Goal: Contribute content: Contribute content

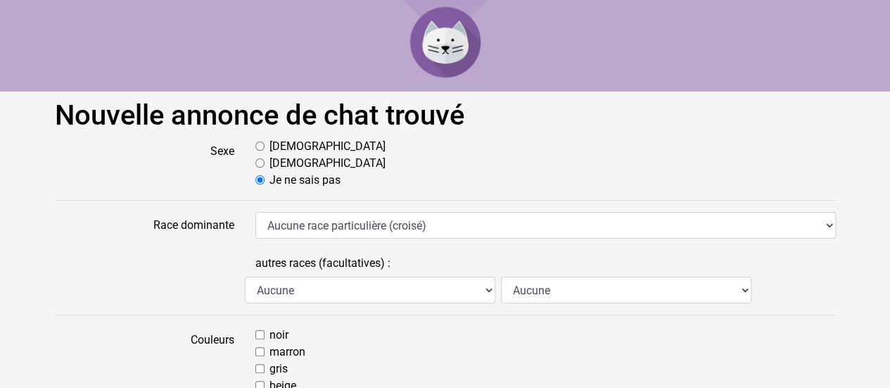
click at [258, 147] on input "Mâle" at bounding box center [259, 145] width 9 height 9
radio input "true"
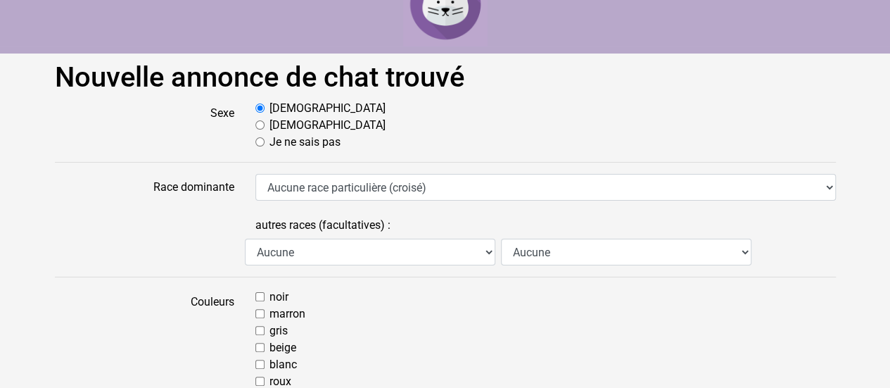
scroll to position [39, 0]
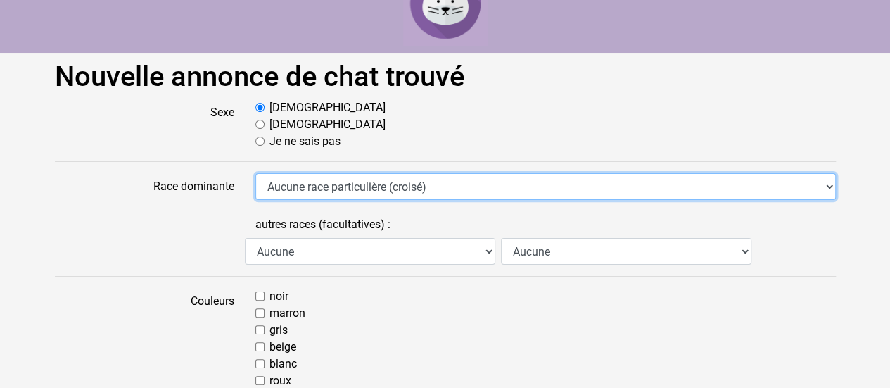
click at [336, 185] on select "Aucune race particulière (croisé) Abyssin Américain à poil dur American Bobtail…" at bounding box center [545, 186] width 581 height 27
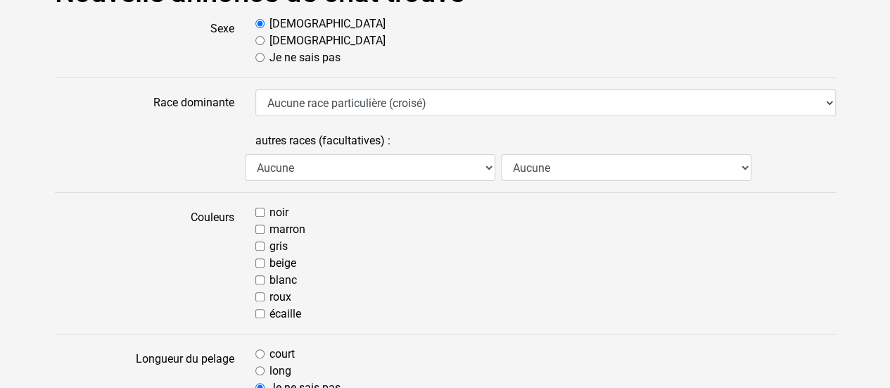
scroll to position [123, 0]
click at [262, 295] on input "roux" at bounding box center [259, 295] width 9 height 9
checkbox input "true"
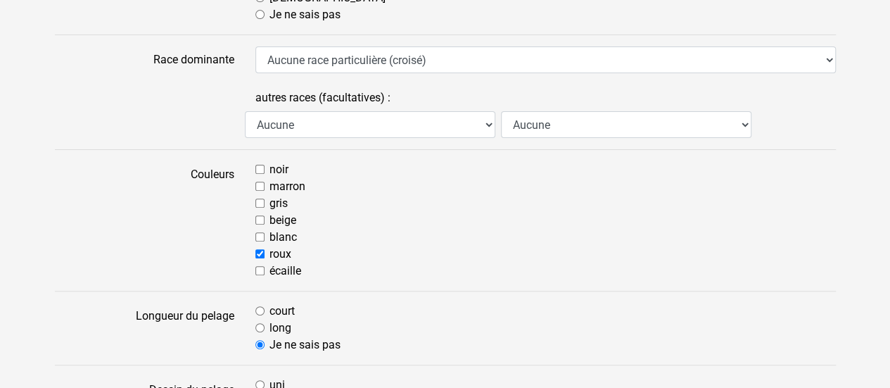
scroll to position [217, 0]
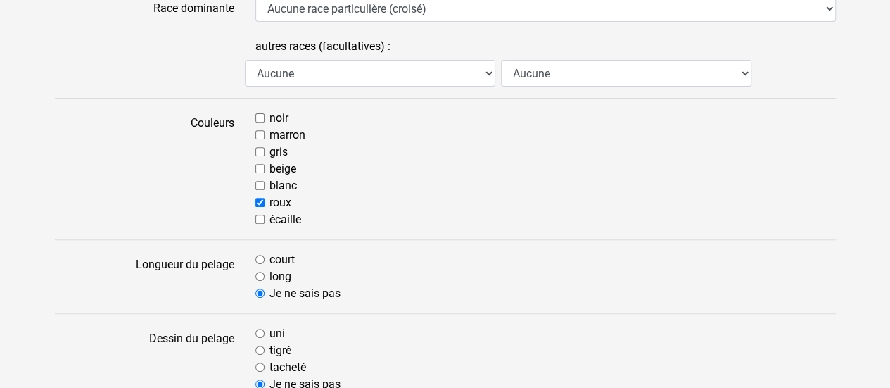
click at [262, 260] on input "court" at bounding box center [259, 259] width 9 height 9
radio input "true"
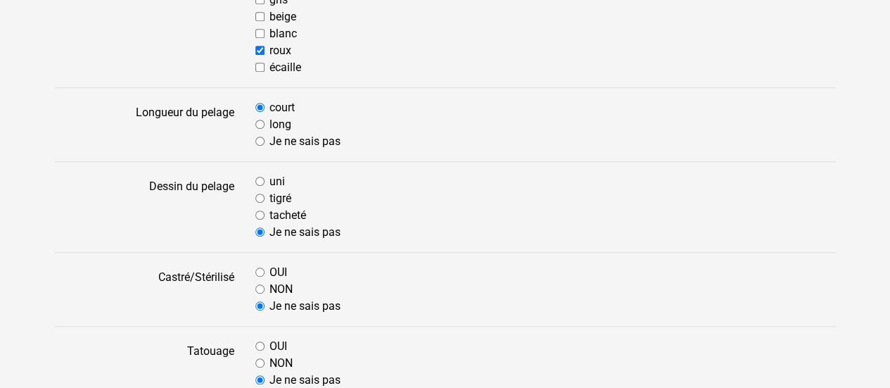
scroll to position [369, 0]
click at [258, 182] on input "uni" at bounding box center [259, 180] width 9 height 9
radio input "true"
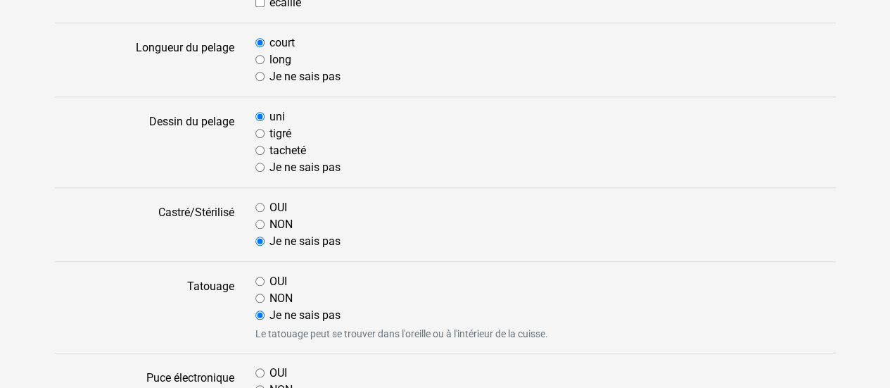
scroll to position [434, 0]
click at [259, 224] on input "NON" at bounding box center [259, 223] width 9 height 9
radio input "true"
click at [258, 296] on input "NON" at bounding box center [259, 297] width 9 height 9
radio input "true"
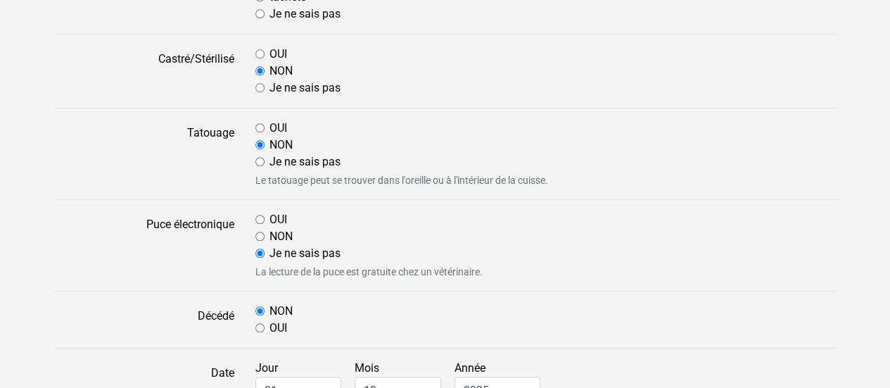
scroll to position [588, 0]
click at [259, 236] on input "NON" at bounding box center [259, 235] width 9 height 9
radio input "true"
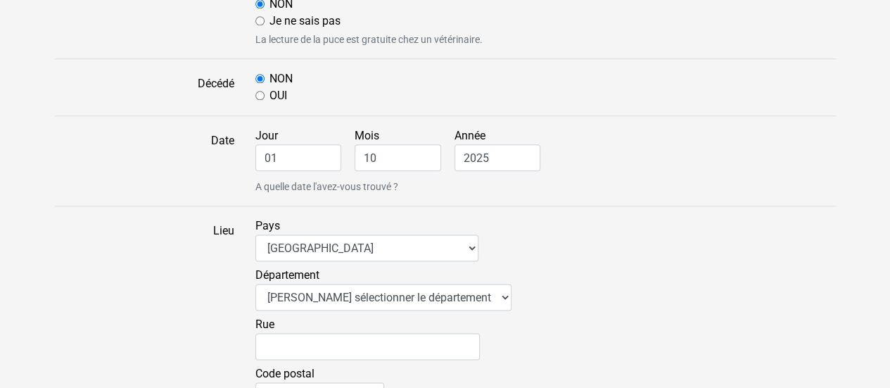
scroll to position [847, 0]
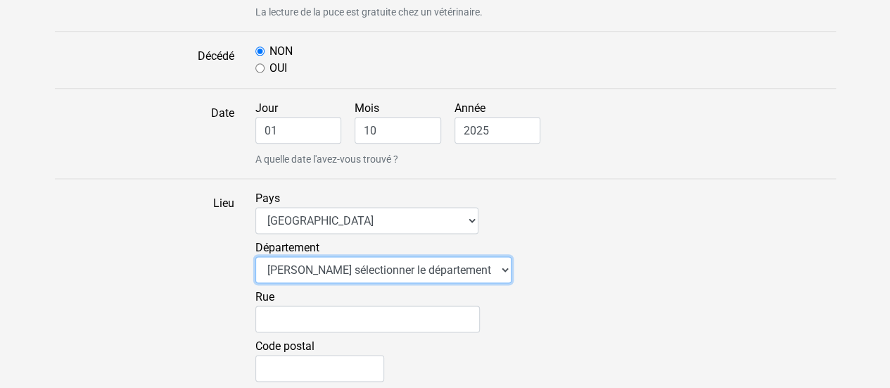
click at [310, 272] on select "Veuillez sélectionner le département 01 - Ain 02 - Aisne 03 - Allier 04 - Alpes…" at bounding box center [383, 269] width 256 height 27
select select "82"
click at [255, 256] on select "Veuillez sélectionner le département 01 - Ain 02 - Aisne 03 - Allier 04 - Alpes…" at bounding box center [383, 269] width 256 height 27
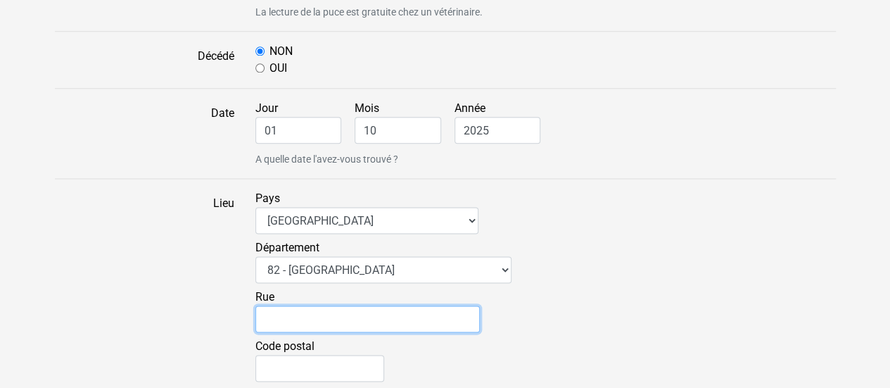
click at [272, 313] on input "Rue" at bounding box center [367, 318] width 225 height 27
type input "Routte de castelnau"
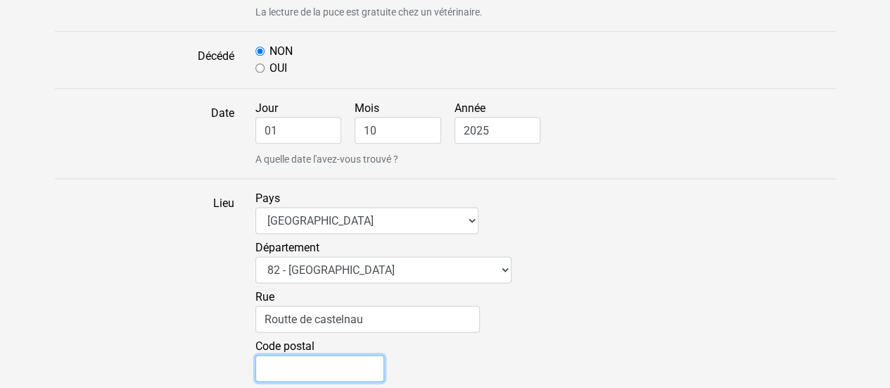
click at [280, 364] on input "Code postal" at bounding box center [319, 368] width 129 height 27
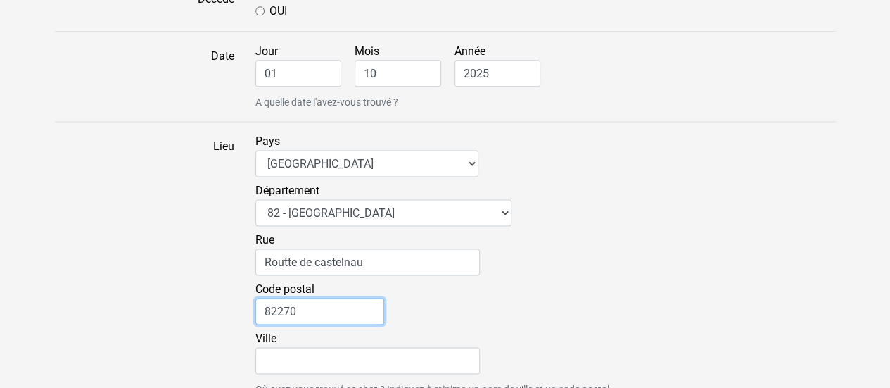
scroll to position [910, 0]
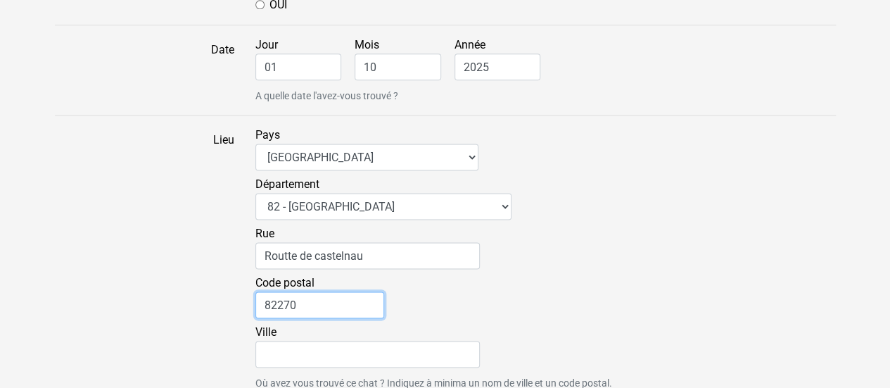
type input "82270"
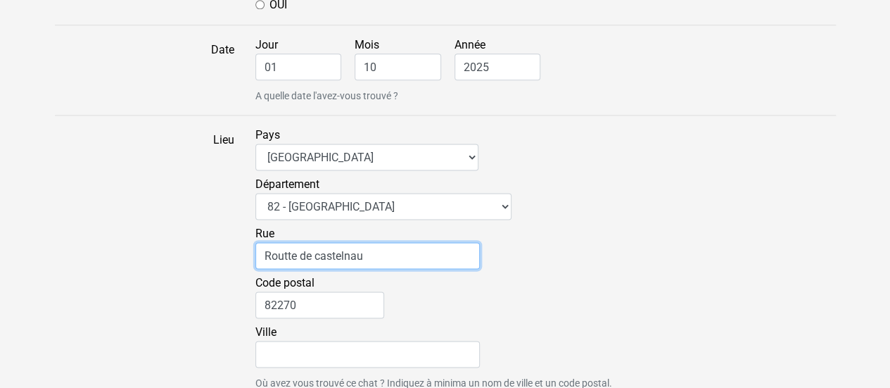
click at [287, 256] on input "Routte de castelnau" at bounding box center [367, 255] width 225 height 27
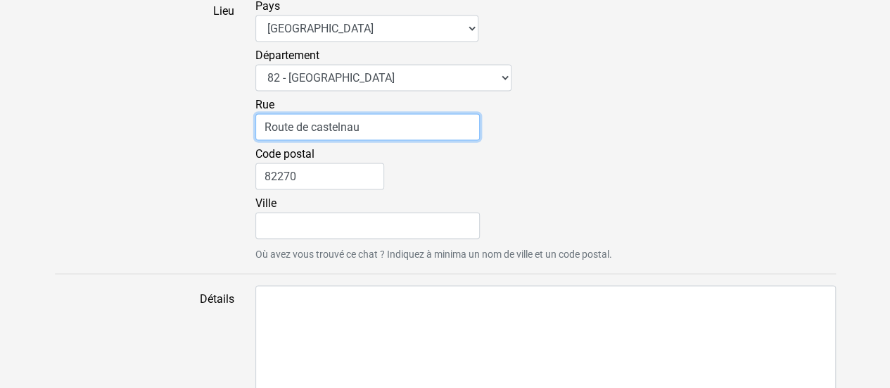
scroll to position [1055, 0]
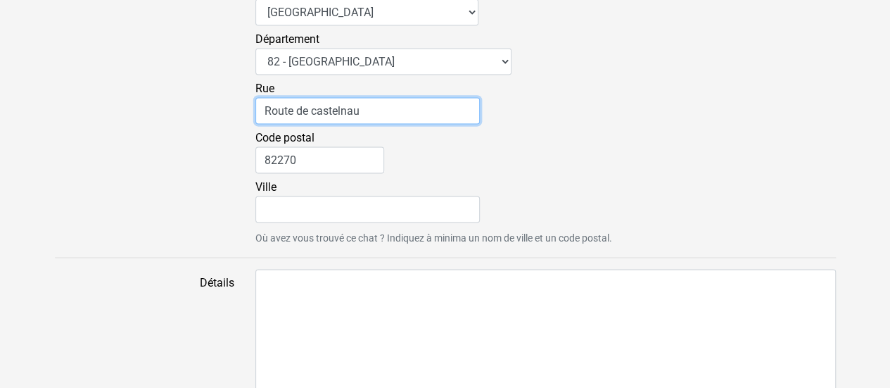
type input "Route de castelnau"
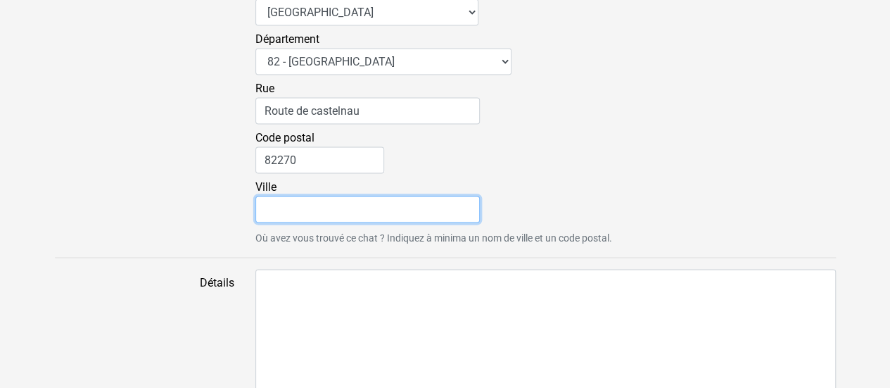
click at [276, 210] on input "Ville" at bounding box center [367, 209] width 225 height 27
type input "Montpezat de quercy"
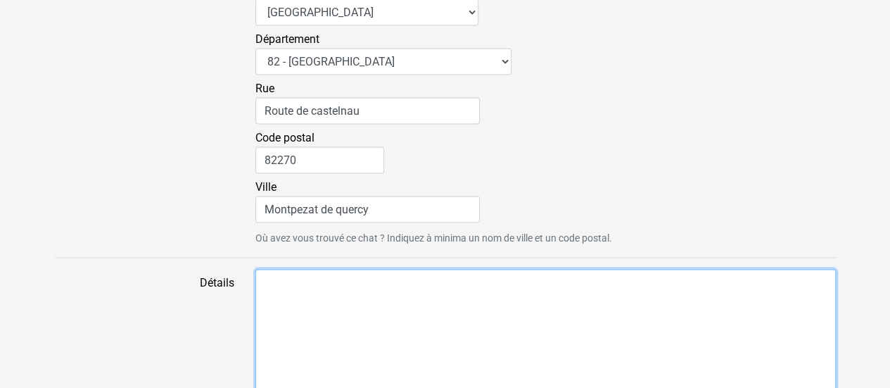
click at [270, 291] on textarea "Détails" at bounding box center [545, 341] width 581 height 145
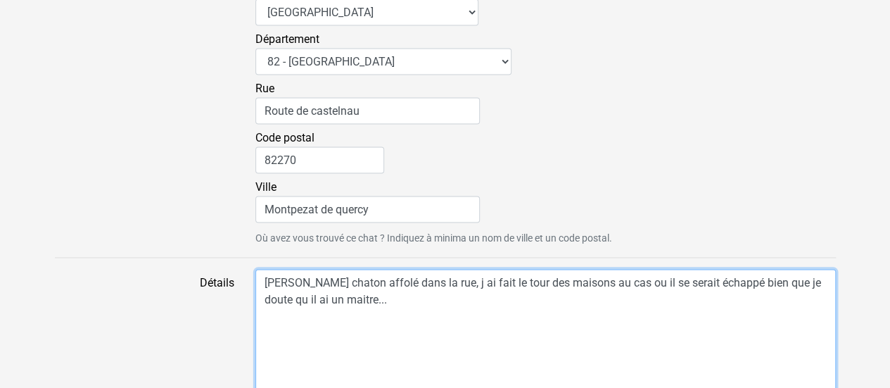
scroll to position [1156, 0]
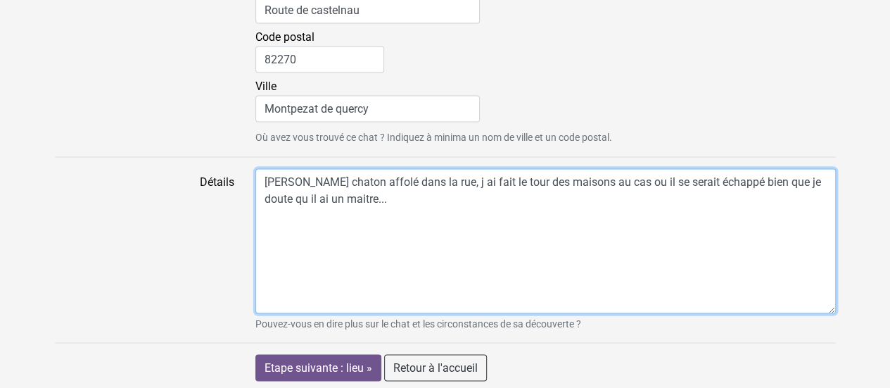
type textarea "Trouvé chaton affolé dans la rue, j ai fait le tour des maisons au cas ou il se…"
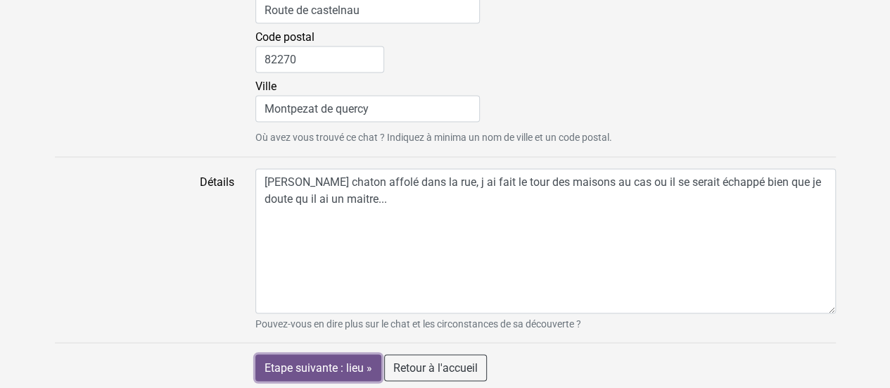
click at [309, 365] on input "Etape suivante : lieu »" at bounding box center [318, 367] width 126 height 27
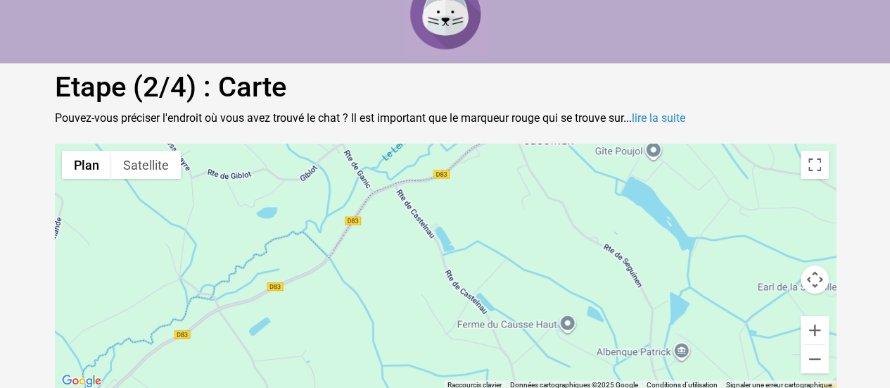
scroll to position [59, 0]
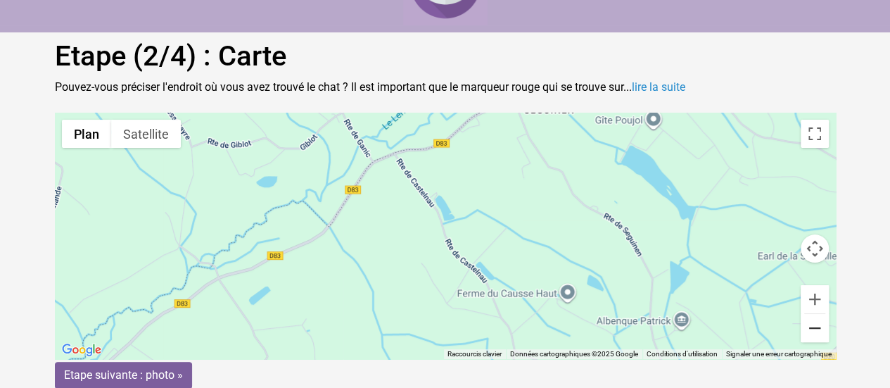
click at [817, 330] on button "Zoom arrière" at bounding box center [815, 328] width 28 height 28
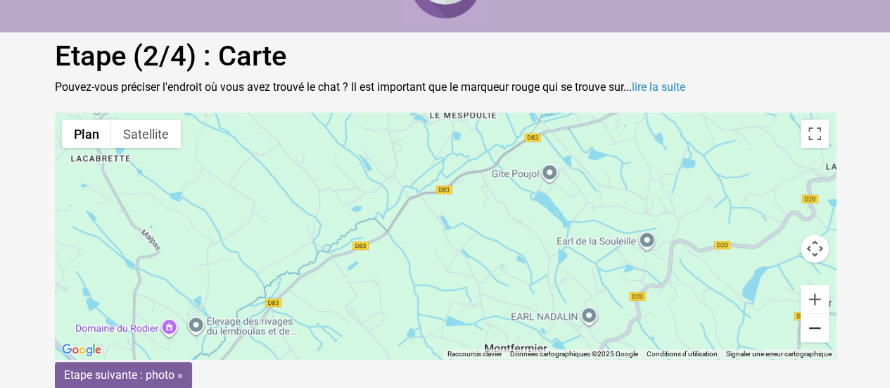
click at [817, 330] on button "Zoom arrière" at bounding box center [815, 328] width 28 height 28
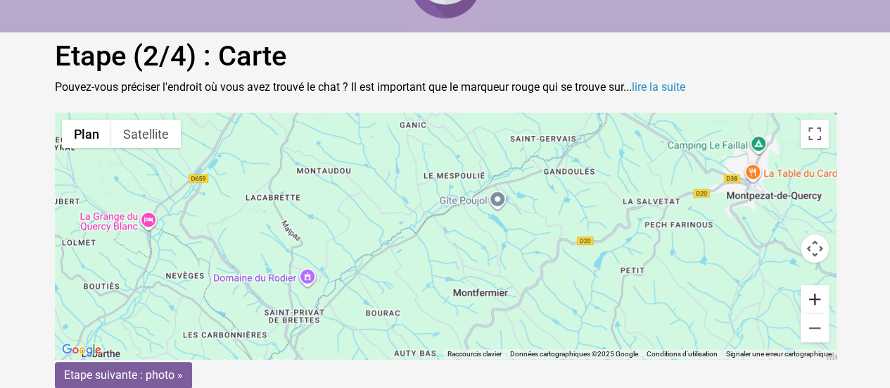
click at [815, 298] on button "Zoom avant" at bounding box center [815, 299] width 28 height 28
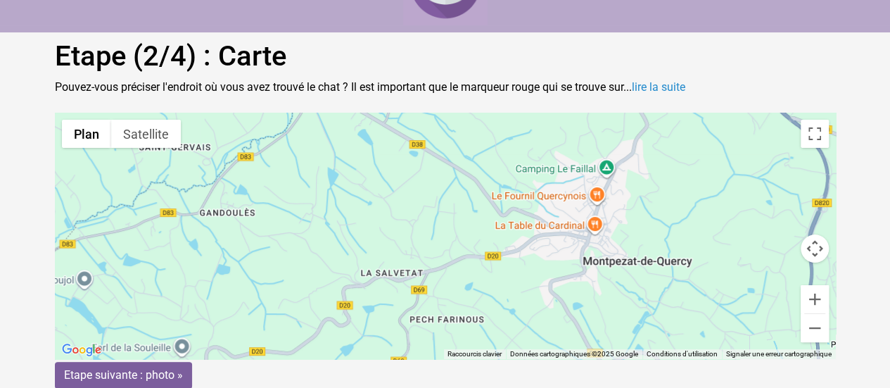
drag, startPoint x: 763, startPoint y: 194, endPoint x: 293, endPoint y: 300, distance: 482.0
click at [293, 300] on div "Pour activer le glissement avec le clavier, appuyez sur Alt+Entrée. Une fois ce…" at bounding box center [445, 236] width 781 height 246
click at [552, 266] on div "Pour activer le glissement avec le clavier, appuyez sur Alt+Entrée. Une fois ce…" at bounding box center [445, 236] width 781 height 246
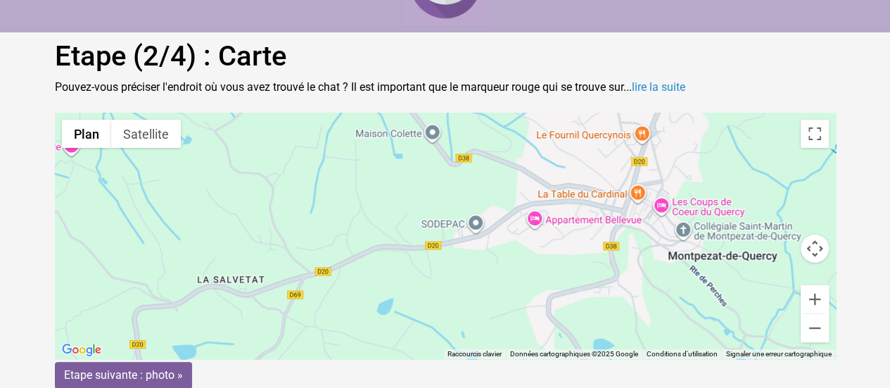
click at [521, 189] on div "Pour activer le glissement avec le clavier, appuyez sur Alt+Entrée. Une fois ce…" at bounding box center [445, 236] width 781 height 246
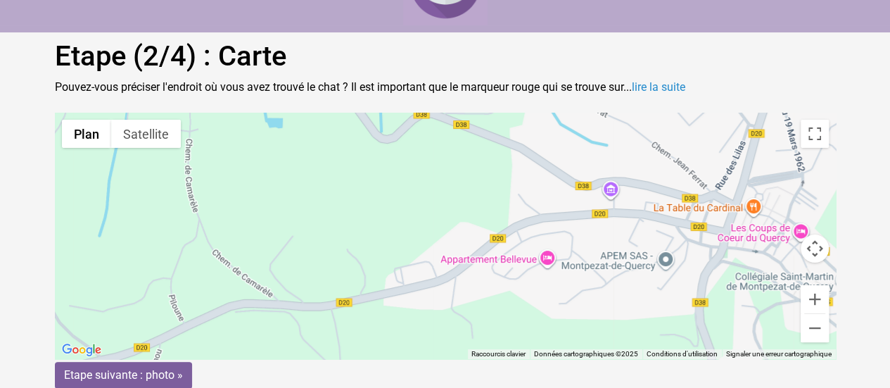
click at [642, 197] on div "Pour activer le glissement avec le clavier, appuyez sur Alt+Entrée. Une fois ce…" at bounding box center [445, 236] width 781 height 246
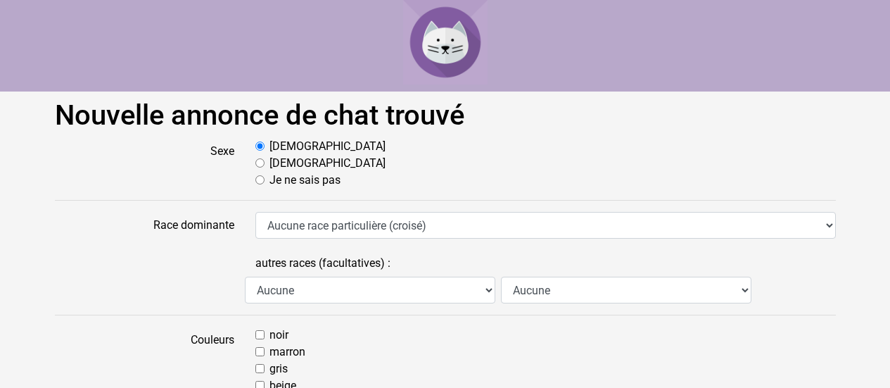
select select "82"
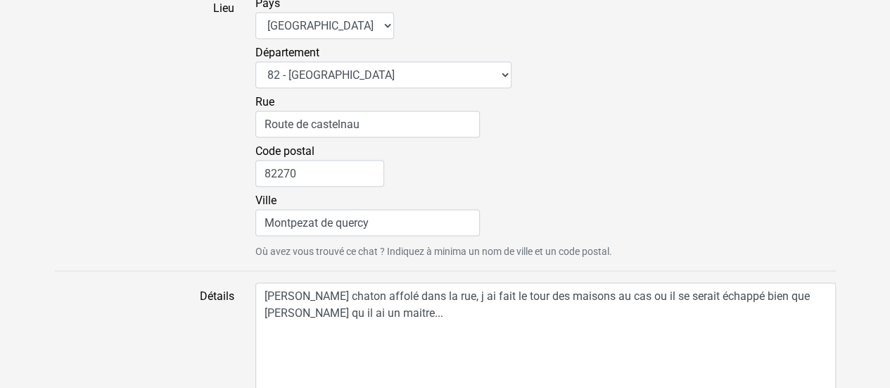
scroll to position [1039, 0]
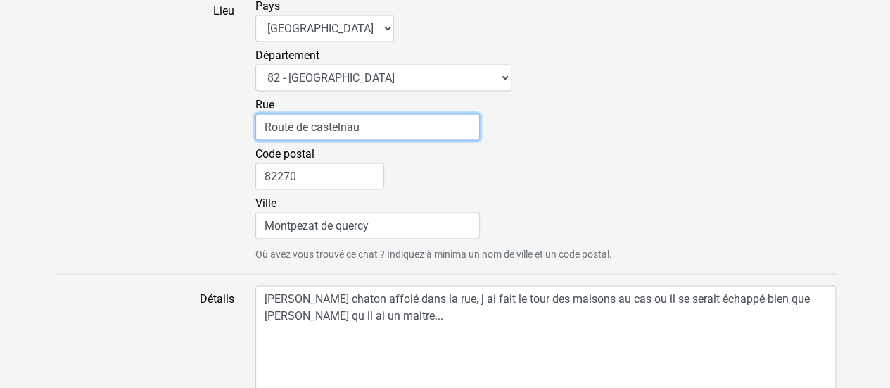
click at [369, 126] on input "Route de castelnau" at bounding box center [367, 126] width 225 height 27
type input "R"
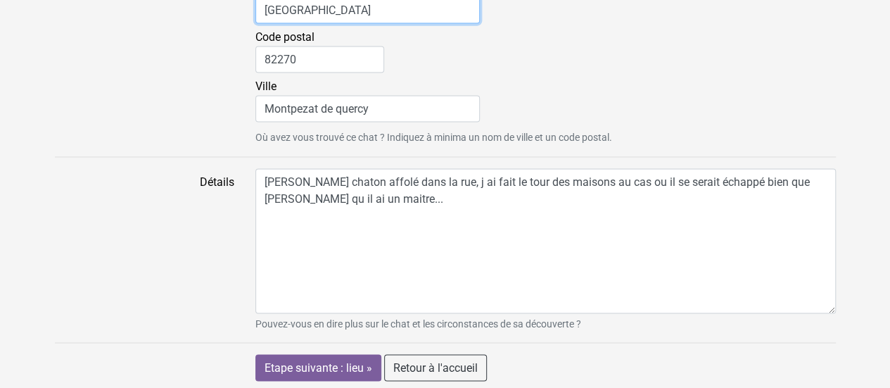
type input "Avenue flandres dunkerque"
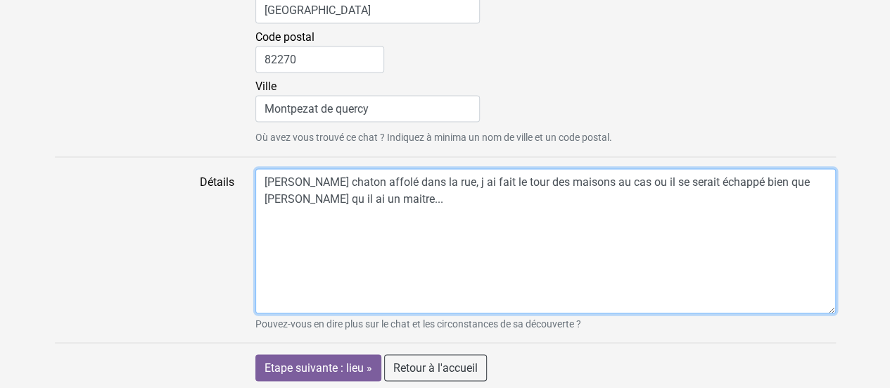
click at [344, 198] on textarea "Trouvé chaton affolé dans la rue, j ai fait le tour des maisons au cas ou il se…" at bounding box center [545, 240] width 581 height 145
click at [264, 210] on textarea "Trouvé chaton affolé dans la rue, j ai fait le tour des maisons au cas ou il se…" at bounding box center [545, 240] width 581 height 145
type textarea "Trouvé chaton affolé dans la rue, j ai fait le tour des maisons au cas ou il se…"
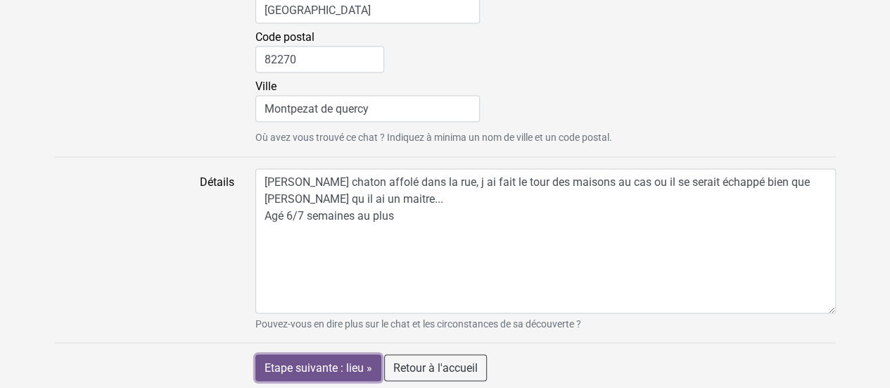
click at [322, 360] on input "Etape suivante : lieu »" at bounding box center [318, 367] width 126 height 27
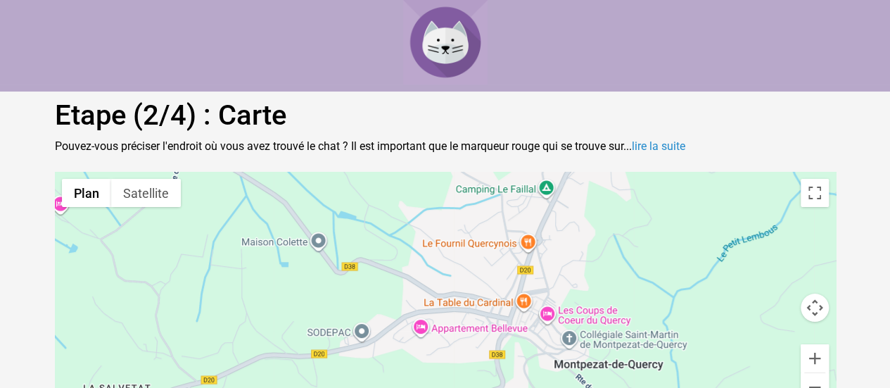
scroll to position [59, 0]
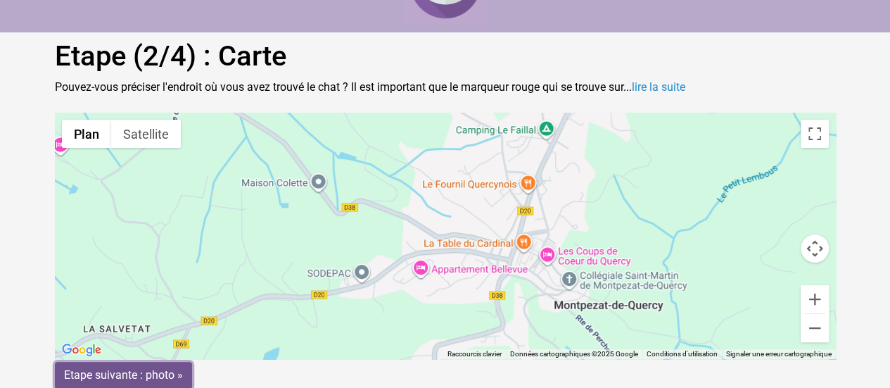
click at [141, 376] on input "Etape suivante : photo »" at bounding box center [123, 375] width 137 height 27
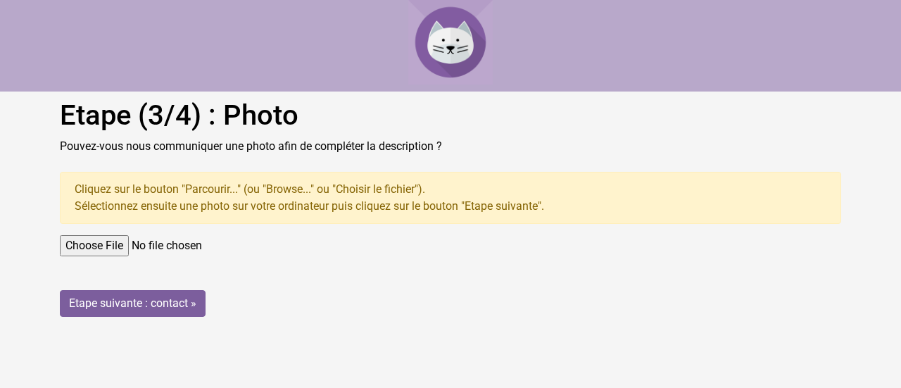
click at [96, 245] on input "file" at bounding box center [450, 245] width 781 height 21
type input "C:\fakepath\WP_20251001_001.jpg"
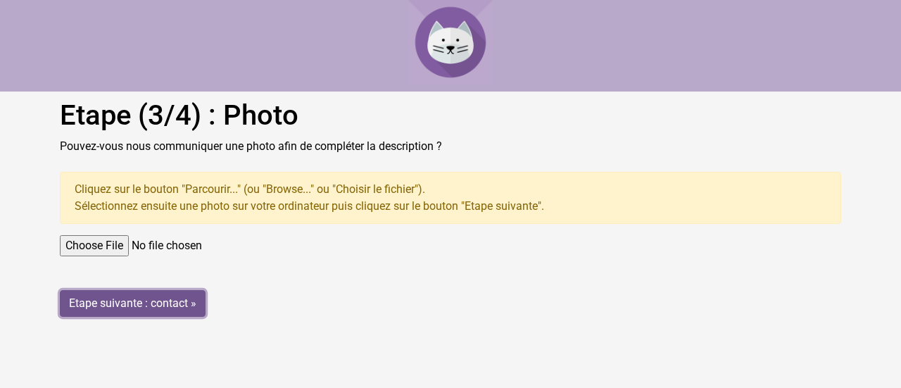
click at [150, 299] on input "Etape suivante : contact »" at bounding box center [133, 303] width 146 height 27
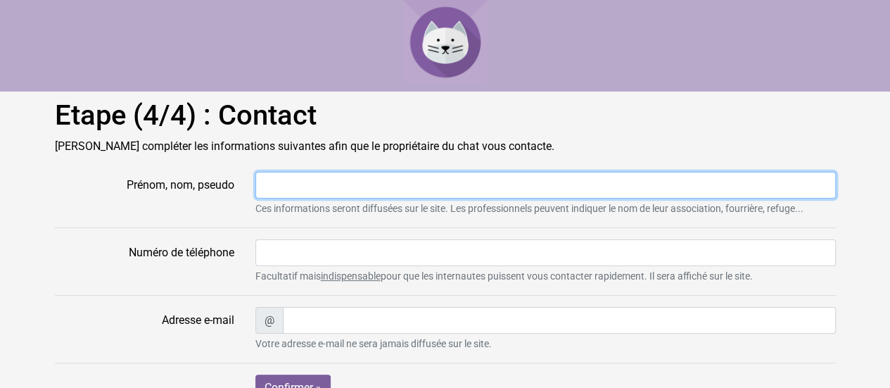
click at [283, 185] on input "Prénom, nom, pseudo" at bounding box center [545, 185] width 581 height 27
type input "[PERSON_NAME]"
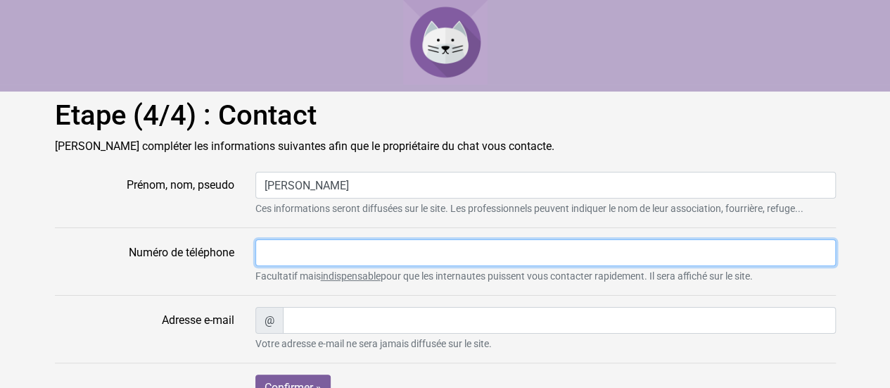
click at [274, 254] on input "Numéro de téléphone" at bounding box center [545, 252] width 581 height 27
type input "0608492232"
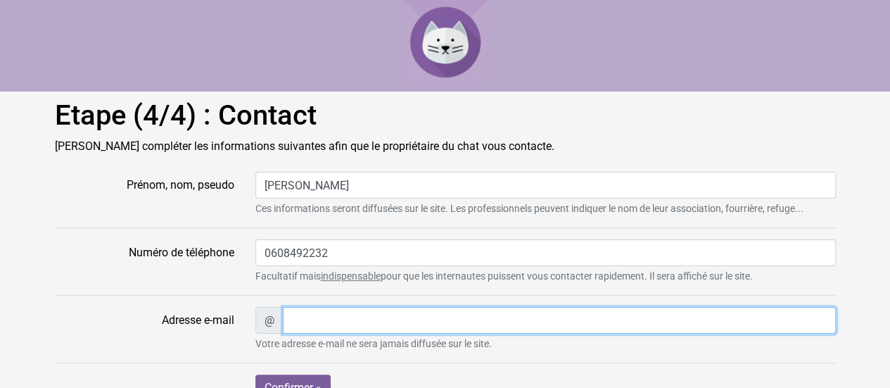
click at [292, 318] on input "Adresse e-mail" at bounding box center [559, 320] width 553 height 27
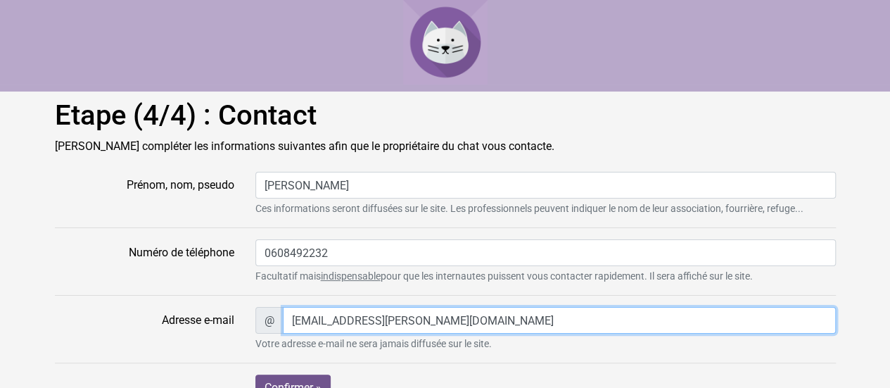
type input "mahieux.catherine@gmail.com"
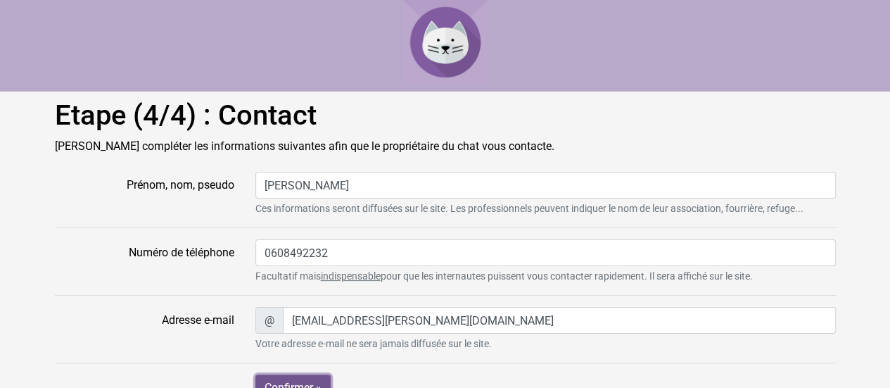
click at [293, 379] on input "Confirmer »" at bounding box center [292, 387] width 75 height 27
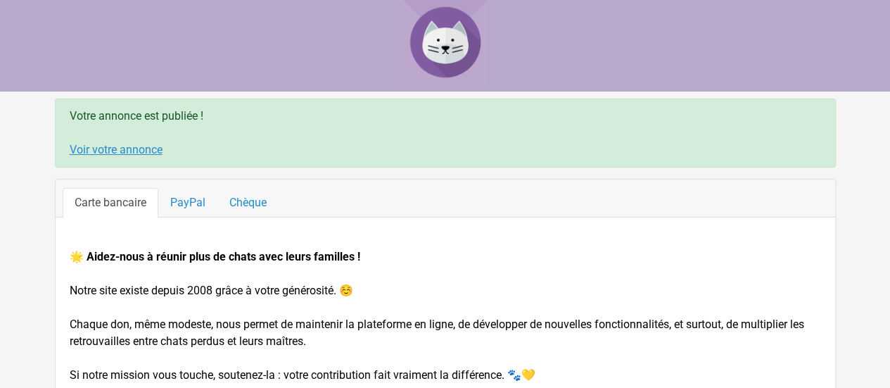
click at [124, 150] on link "Voir votre annonce" at bounding box center [116, 149] width 93 height 13
